Goal: Navigation & Orientation: Find specific page/section

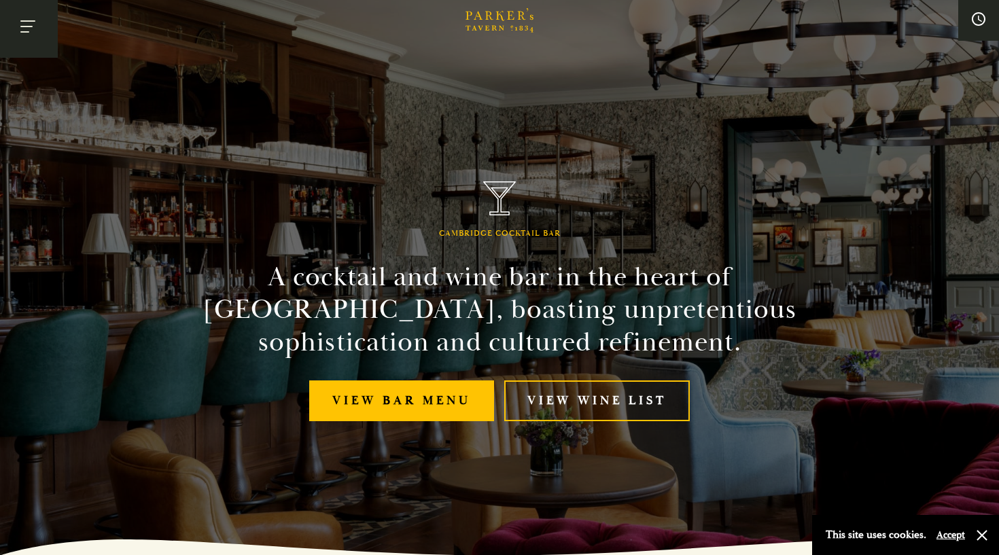
click at [29, 29] on button "Toggle navigation" at bounding box center [29, 29] width 58 height 58
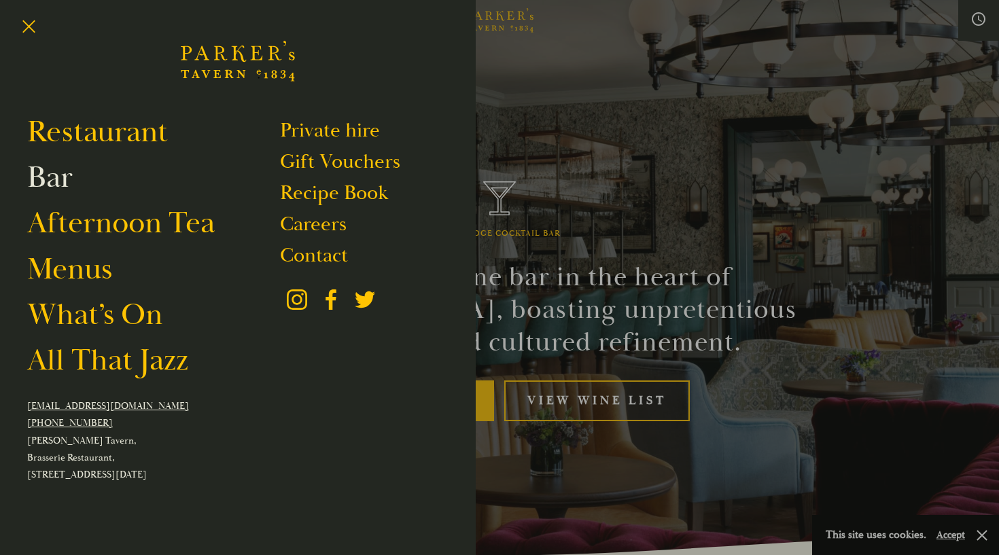
click at [56, 183] on link "Bar" at bounding box center [50, 177] width 46 height 38
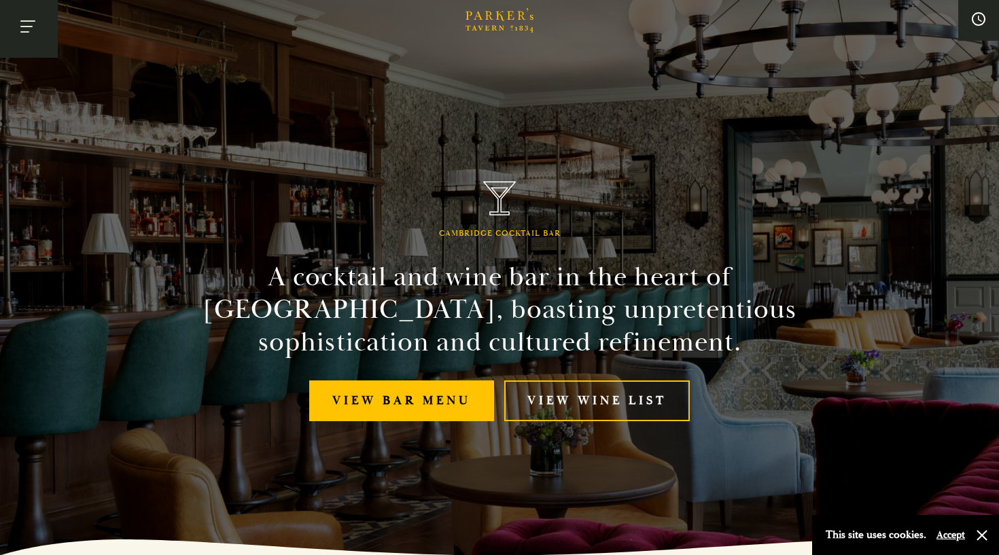
click at [31, 41] on button "Toggle navigation" at bounding box center [29, 29] width 58 height 58
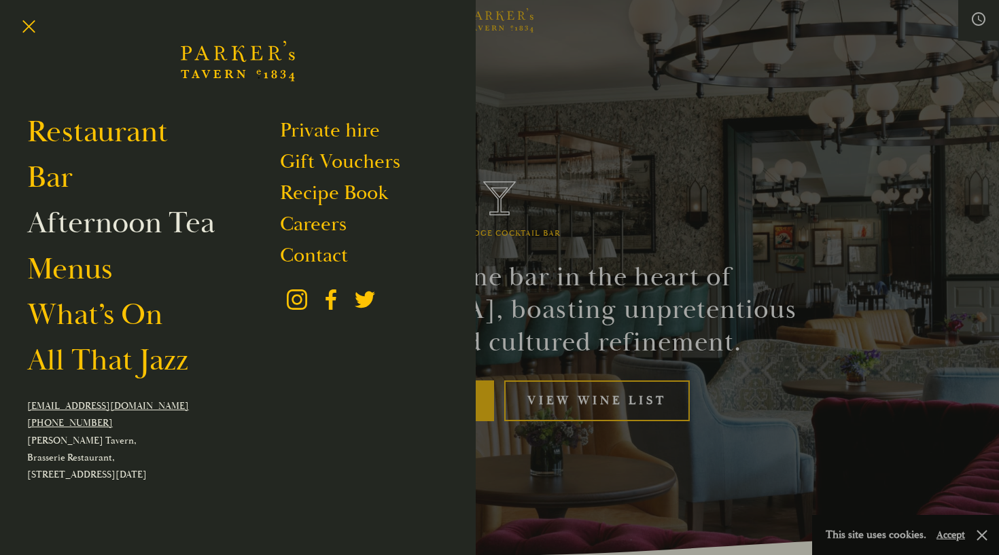
click at [77, 231] on link "Afternoon Tea" at bounding box center [121, 223] width 188 height 38
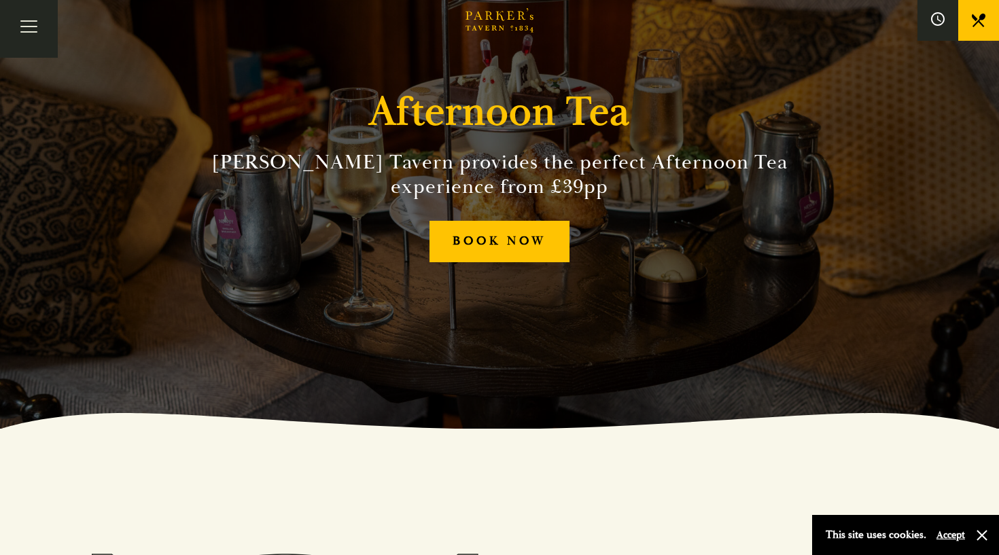
scroll to position [33, 0]
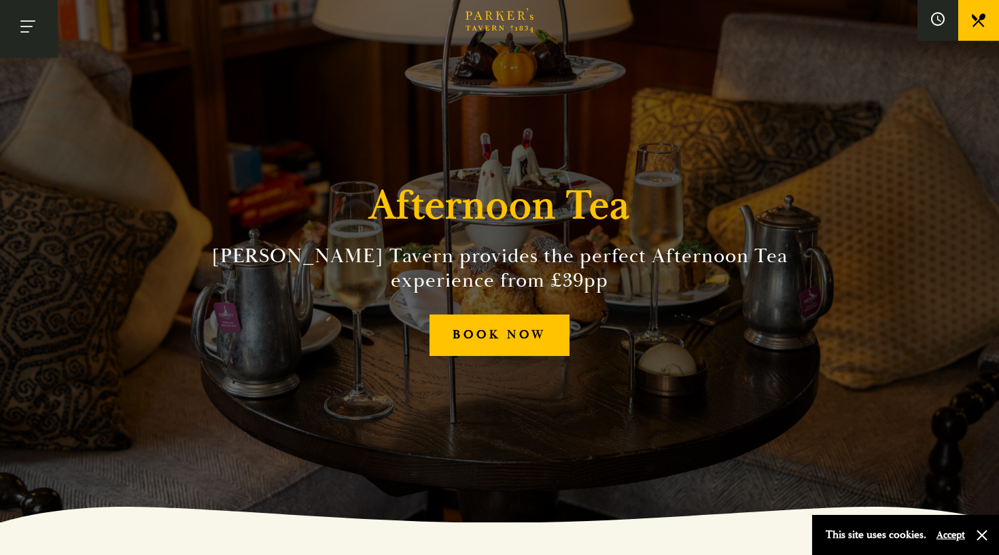
click at [35, 29] on button "Toggle navigation" at bounding box center [29, 29] width 58 height 58
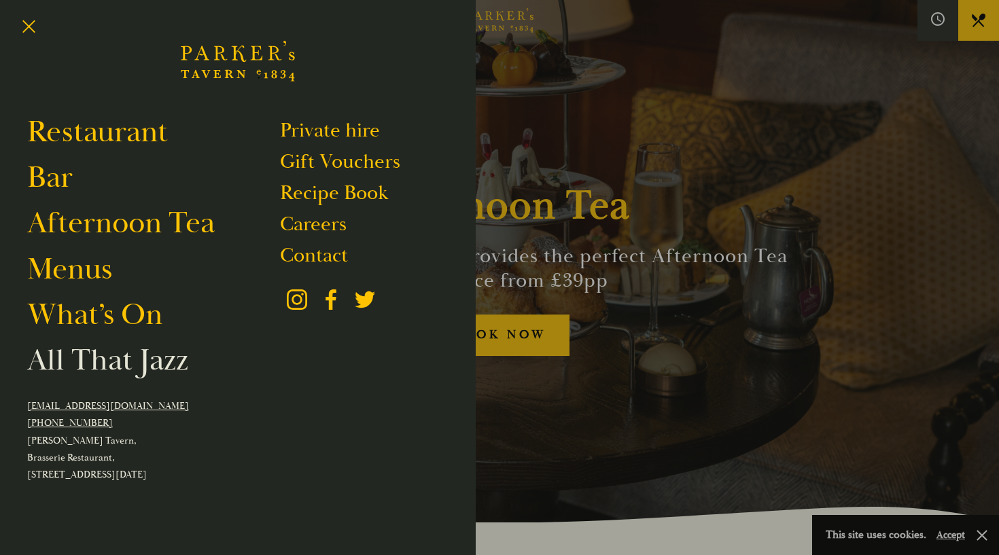
click at [94, 370] on link "All That Jazz" at bounding box center [107, 360] width 161 height 38
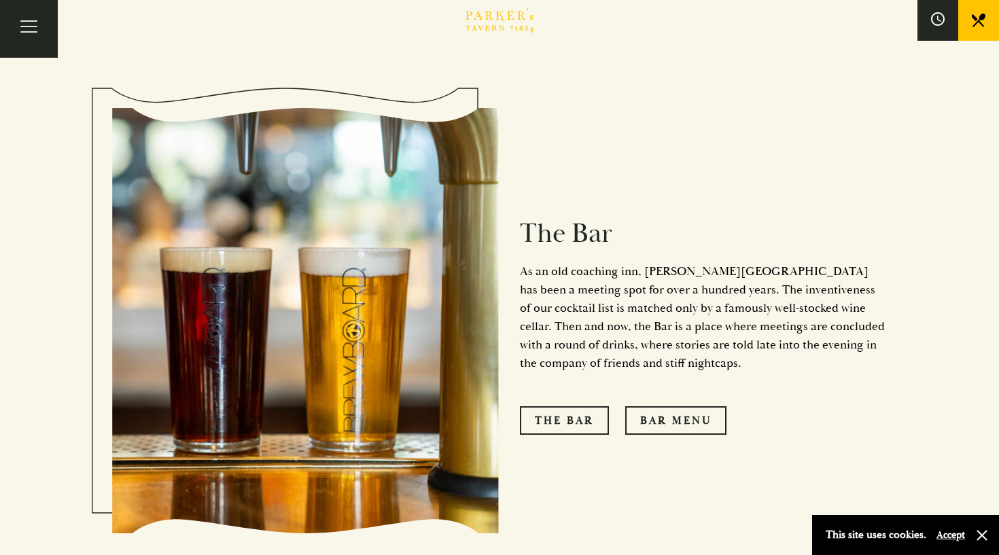
scroll to position [986, 0]
